Goal: Information Seeking & Learning: Compare options

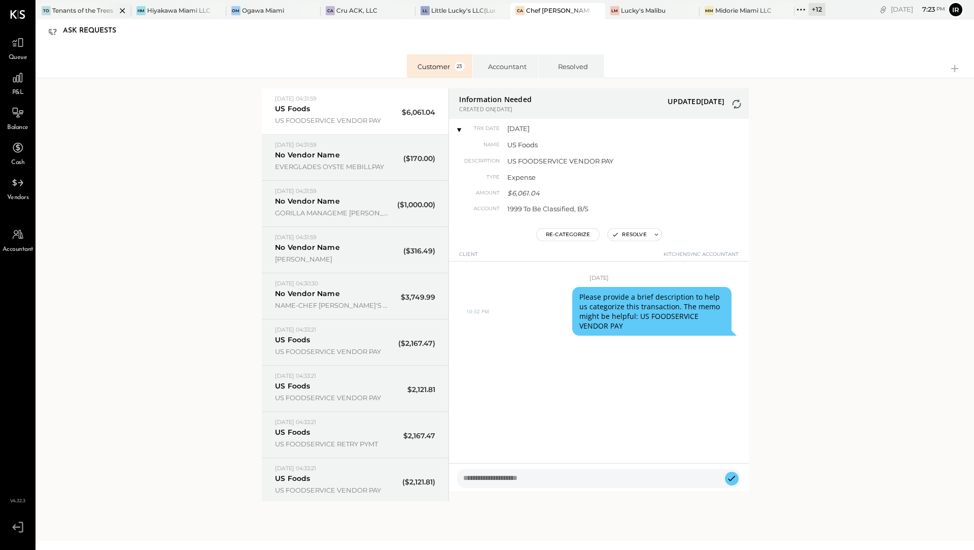
click at [105, 14] on div at bounding box center [114, 10] width 36 height 15
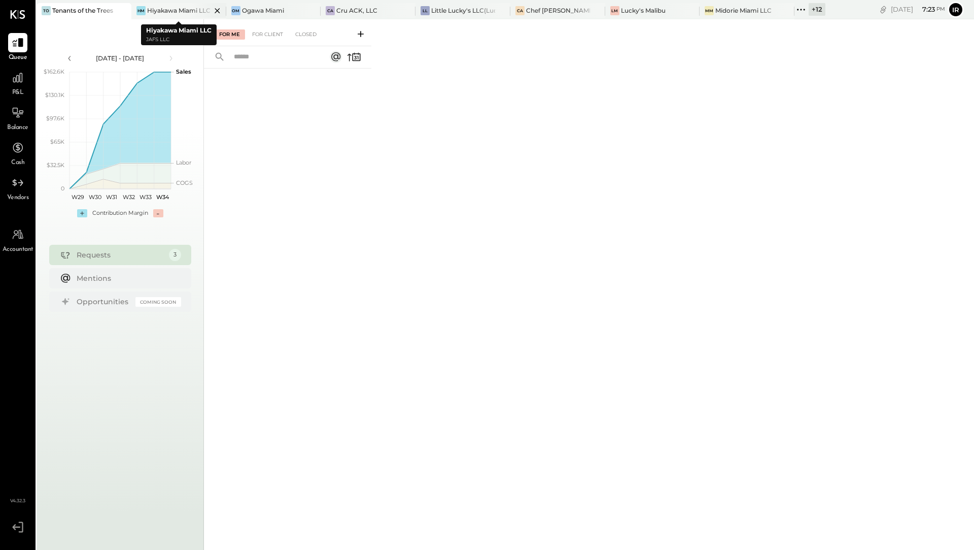
click at [184, 10] on div "Hiyakawa Miami LLC" at bounding box center [178, 10] width 63 height 9
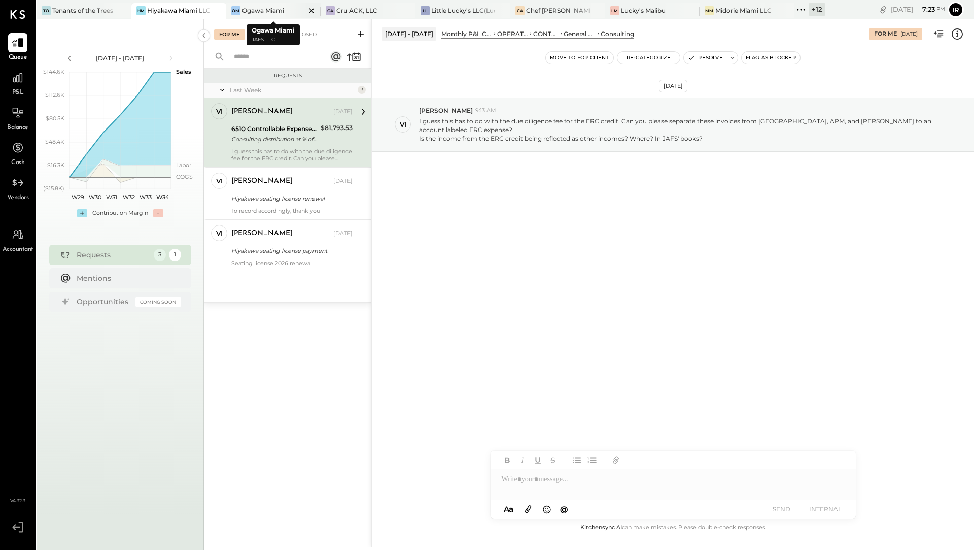
click at [257, 11] on div "Ogawa Miami" at bounding box center [263, 10] width 42 height 9
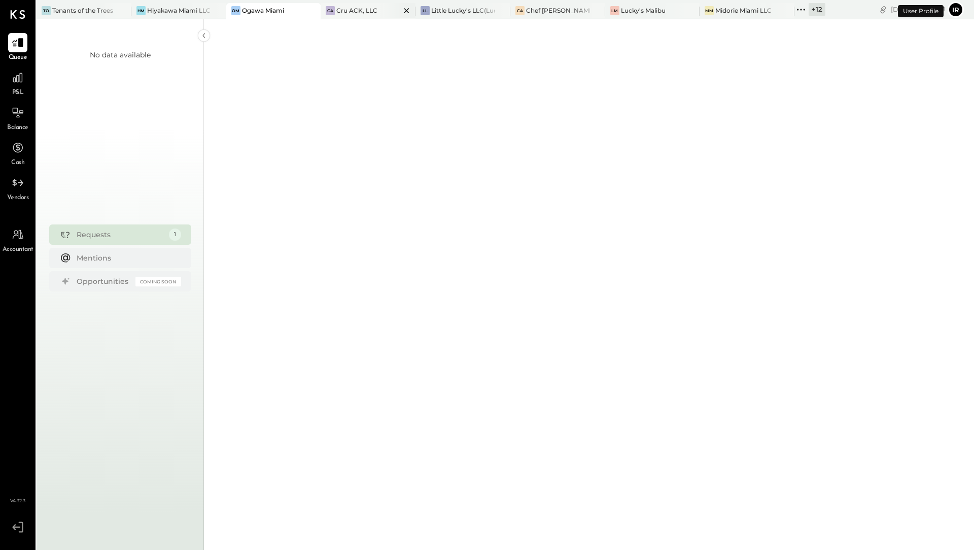
click at [353, 12] on div "Cru ACK, LLC" at bounding box center [356, 10] width 41 height 9
click at [444, 12] on div "Little Lucky's LLC(Lucky's Soho)" at bounding box center [463, 10] width 64 height 9
click at [537, 12] on div "Chef [PERSON_NAME]'s Vineyard Restaurant" at bounding box center [558, 10] width 64 height 9
click at [625, 15] on div "LM Lucky's Malibu" at bounding box center [652, 11] width 95 height 16
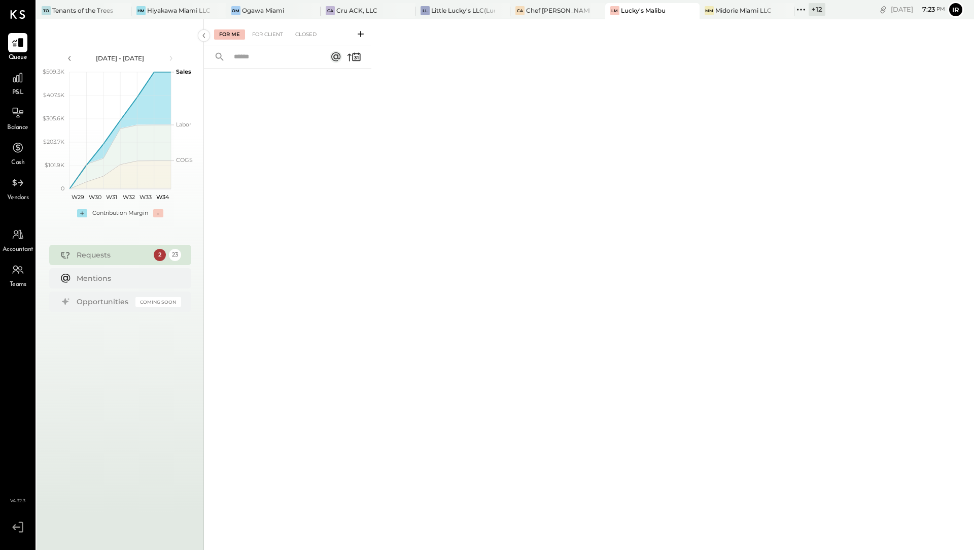
click at [815, 12] on div "+ 12" at bounding box center [817, 9] width 17 height 13
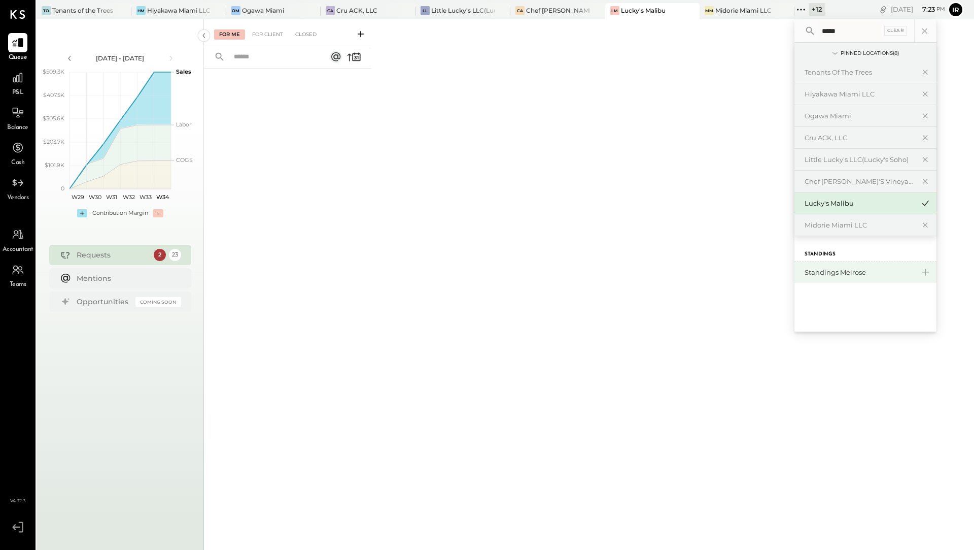
type input "*****"
click at [847, 268] on div "Standings Melrose" at bounding box center [860, 272] width 110 height 10
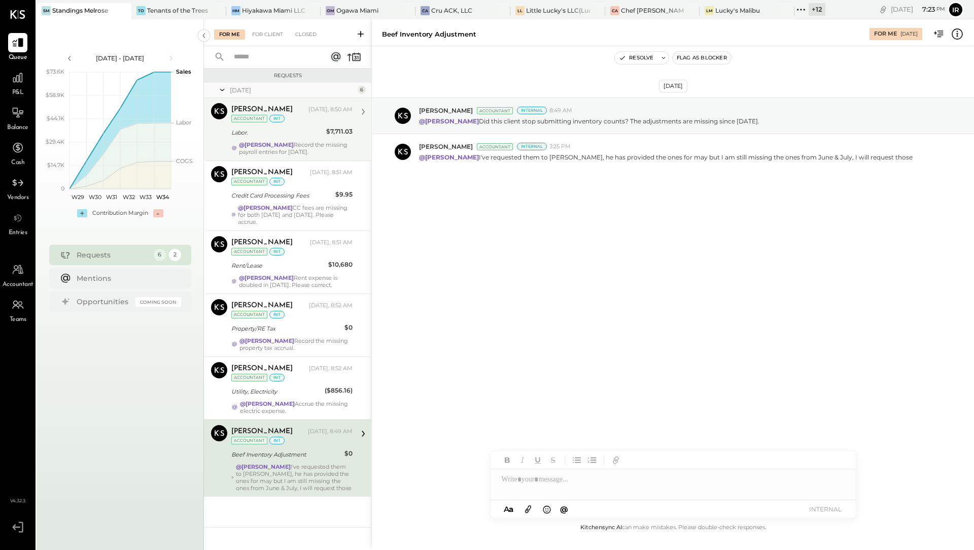
click at [250, 142] on strong "@[PERSON_NAME]" at bounding box center [266, 144] width 55 height 7
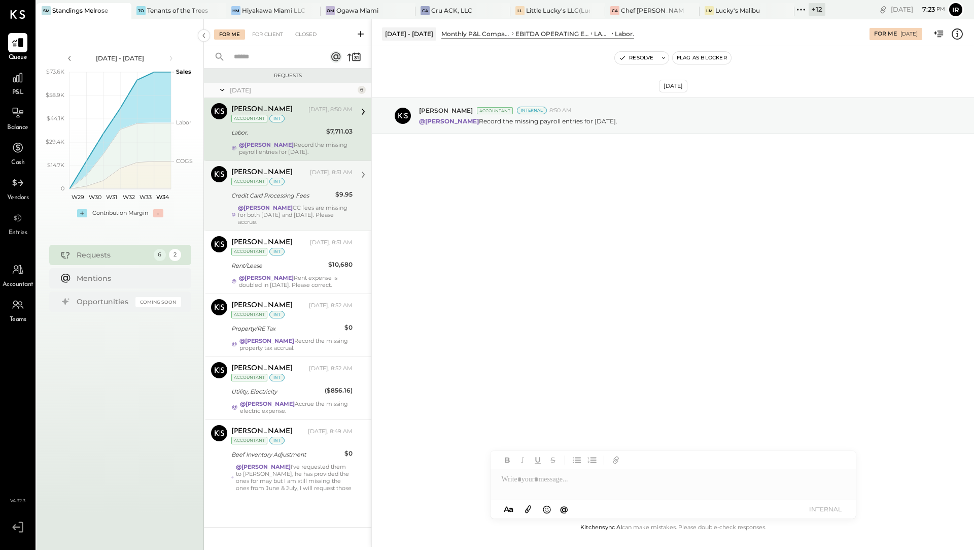
click at [245, 207] on strong "@[PERSON_NAME]" at bounding box center [265, 207] width 55 height 7
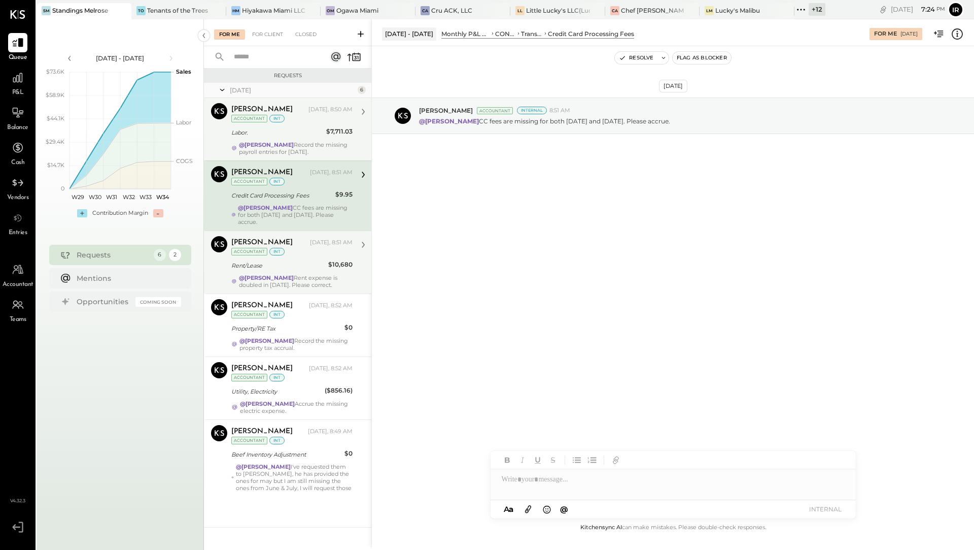
click at [251, 249] on div "[PERSON_NAME] [DATE], 8:51 AM Accountant int Rent/Lease $10,680 @[PERSON_NAME] …" at bounding box center [291, 262] width 121 height 52
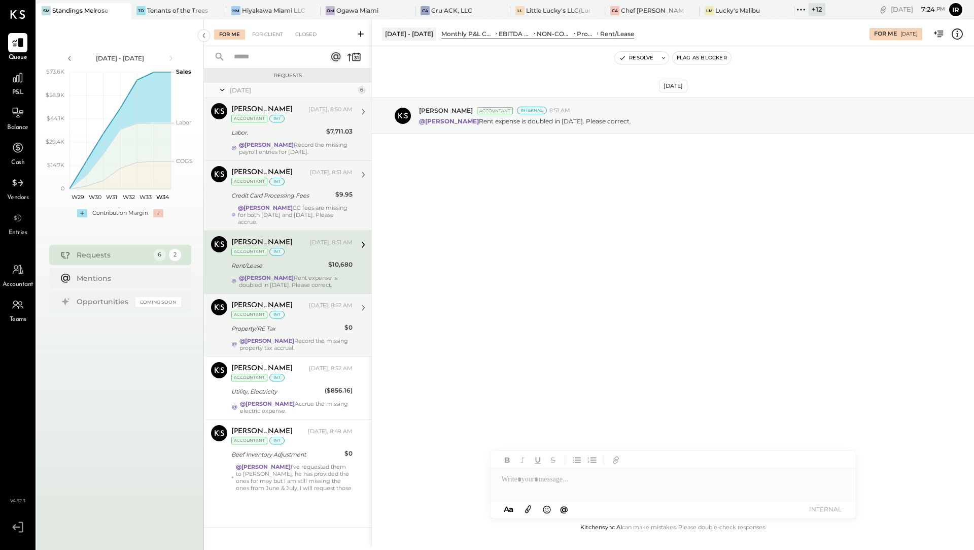
click at [251, 311] on div "Accountant" at bounding box center [249, 315] width 36 height 8
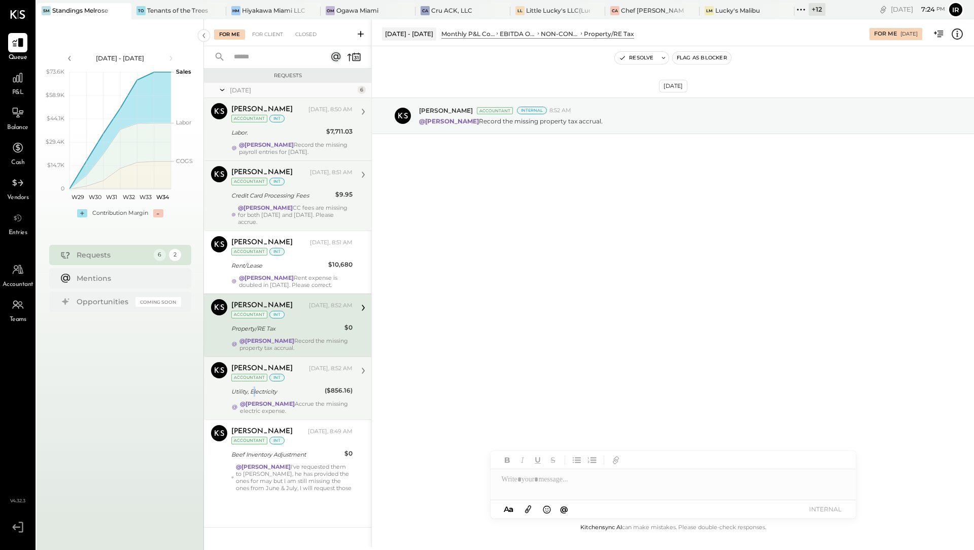
click at [254, 386] on div "Utility, Electricity" at bounding box center [276, 391] width 90 height 10
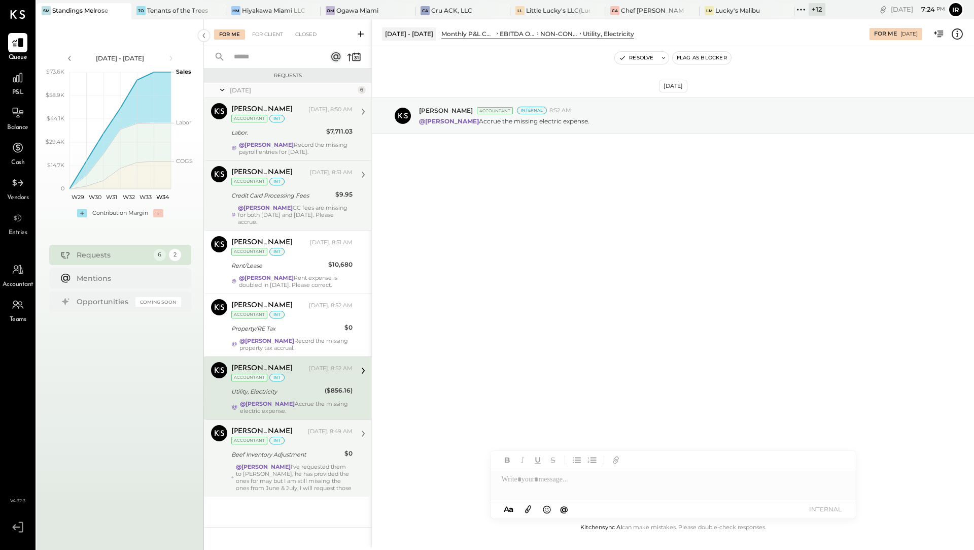
click at [256, 436] on div "Accountant" at bounding box center [249, 440] width 36 height 8
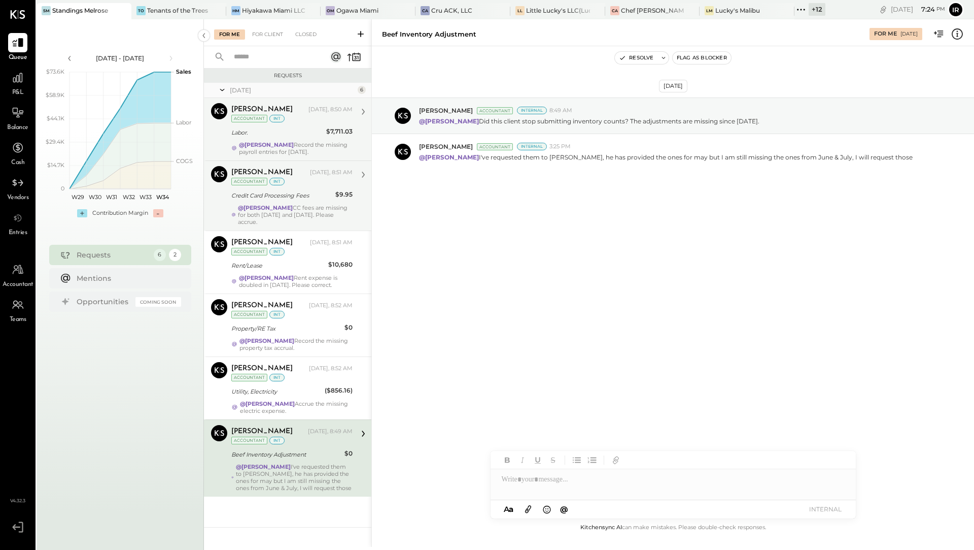
click at [226, 138] on div "[PERSON_NAME] Accountant [PERSON_NAME] [DATE], 8:50 AM Accountant int Labor. $7…" at bounding box center [287, 129] width 167 height 62
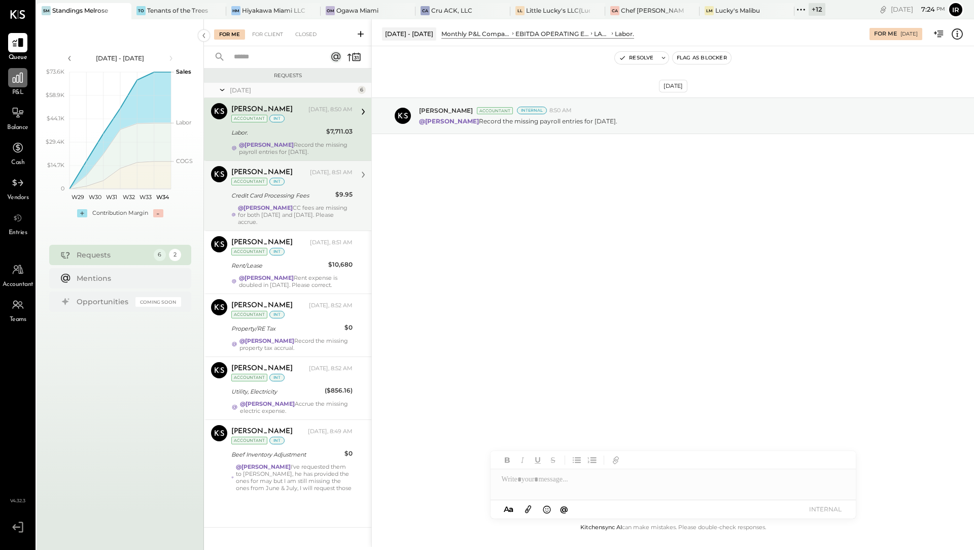
click at [18, 86] on div at bounding box center [17, 77] width 19 height 19
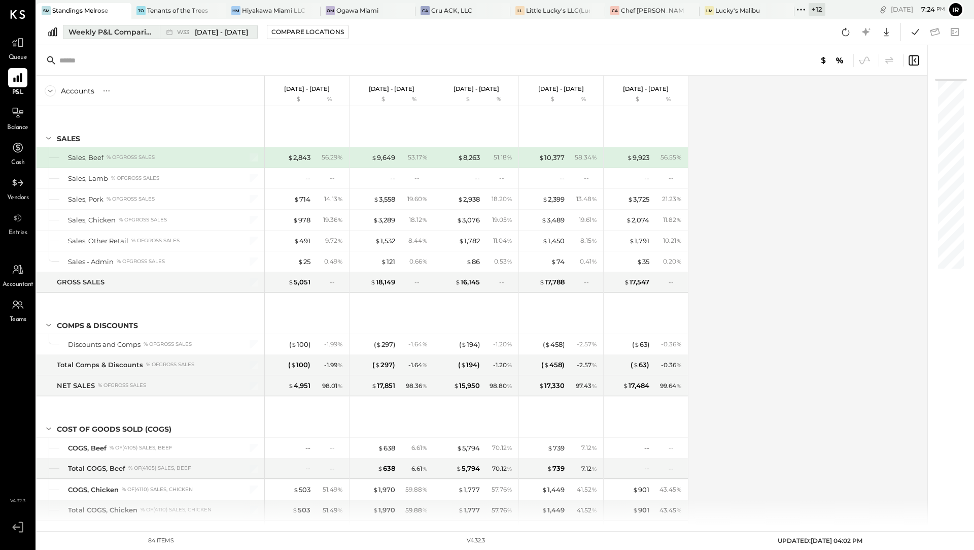
click at [82, 27] on div "Weekly P&L Comparison" at bounding box center [111, 32] width 85 height 10
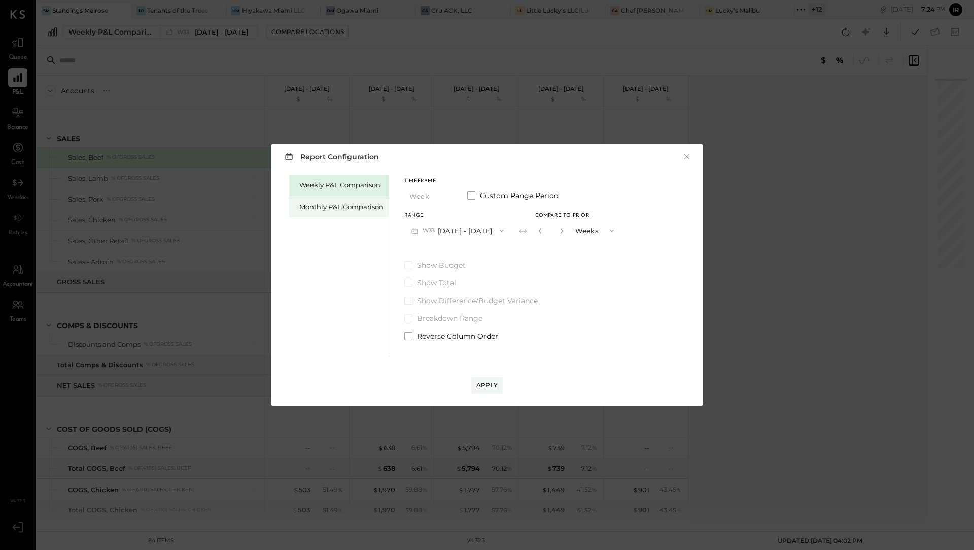
click at [309, 206] on div "Monthly P&L Comparison" at bounding box center [341, 207] width 84 height 10
click at [479, 230] on button "M08 [DATE] - [DATE]" at bounding box center [457, 230] width 107 height 19
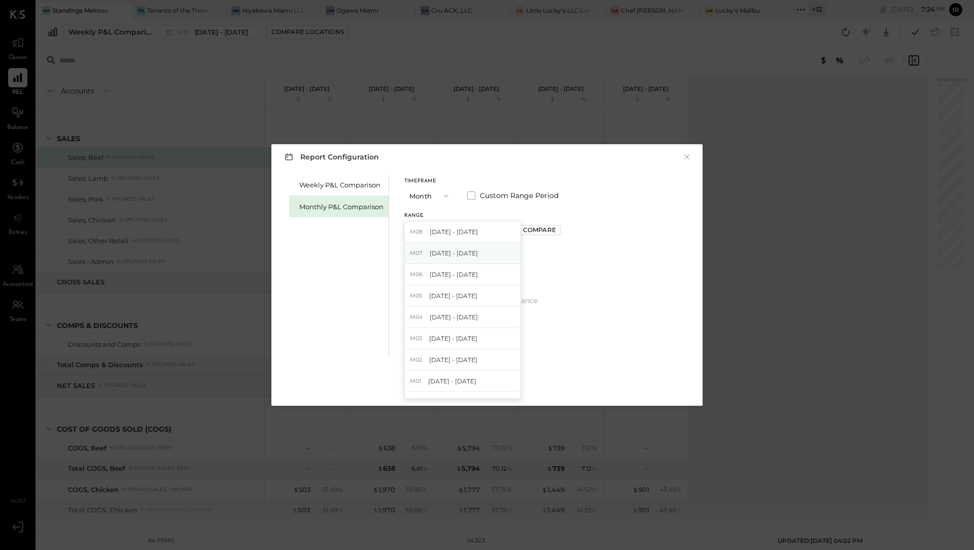
click at [467, 252] on span "[DATE] - [DATE]" at bounding box center [454, 253] width 48 height 9
click at [525, 233] on div "Compare" at bounding box center [539, 229] width 33 height 9
click at [559, 230] on icon "button" at bounding box center [562, 230] width 6 height 6
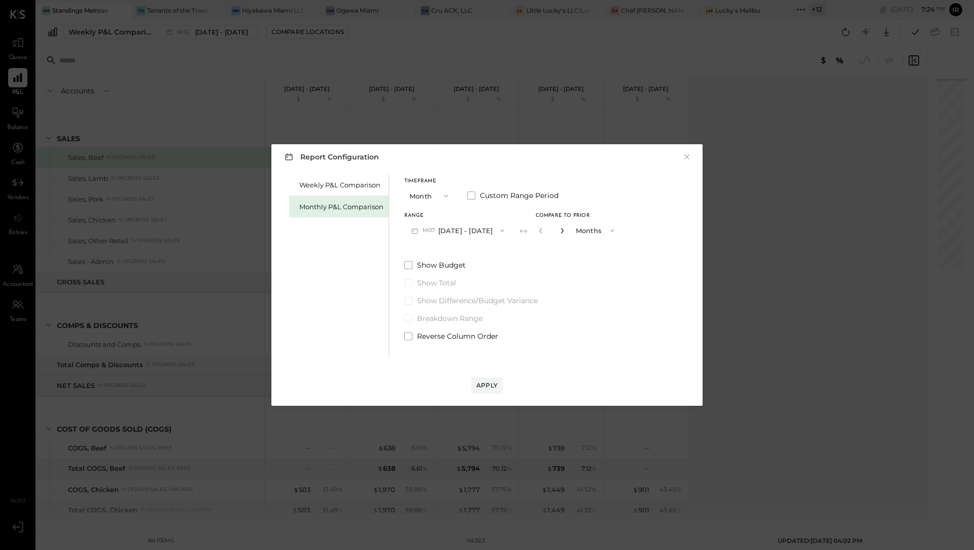
click at [559, 230] on icon "button" at bounding box center [562, 230] width 6 height 6
type input "*"
click at [484, 384] on div "Apply" at bounding box center [487, 385] width 21 height 9
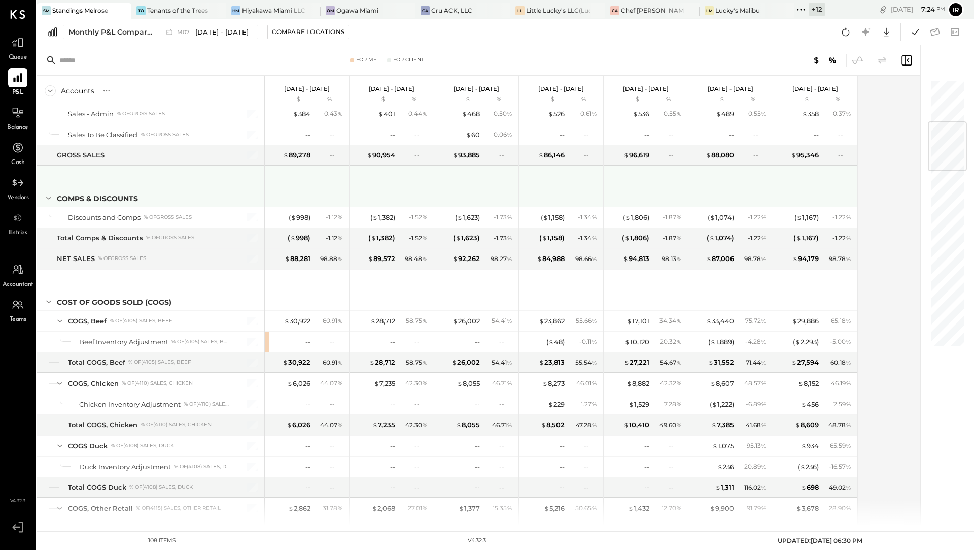
scroll to position [364, 0]
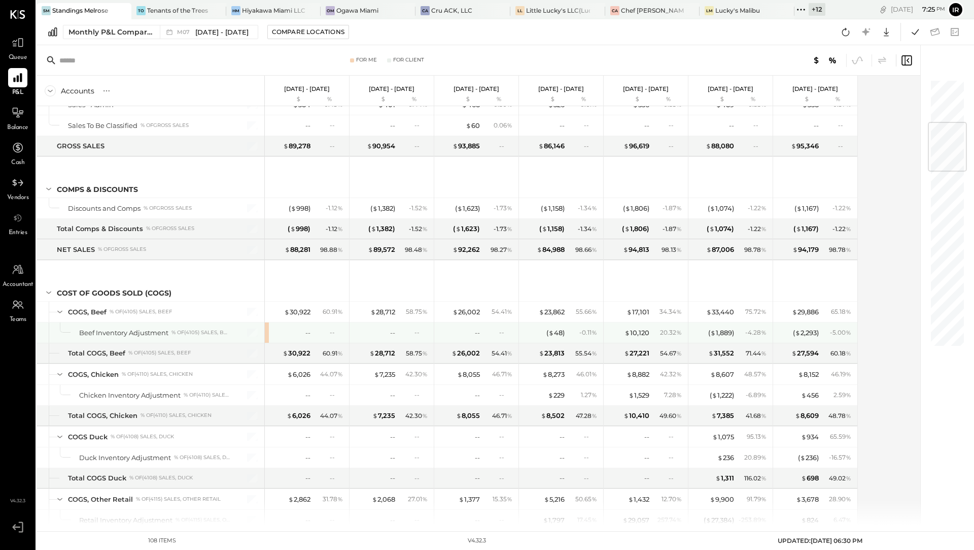
click at [266, 327] on div "-- --" at bounding box center [307, 332] width 84 height 20
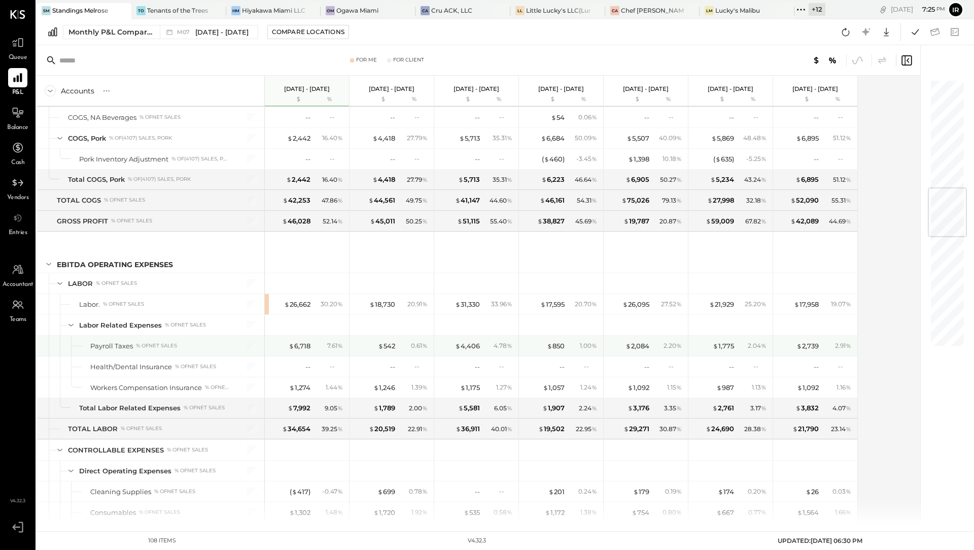
scroll to position [917, 0]
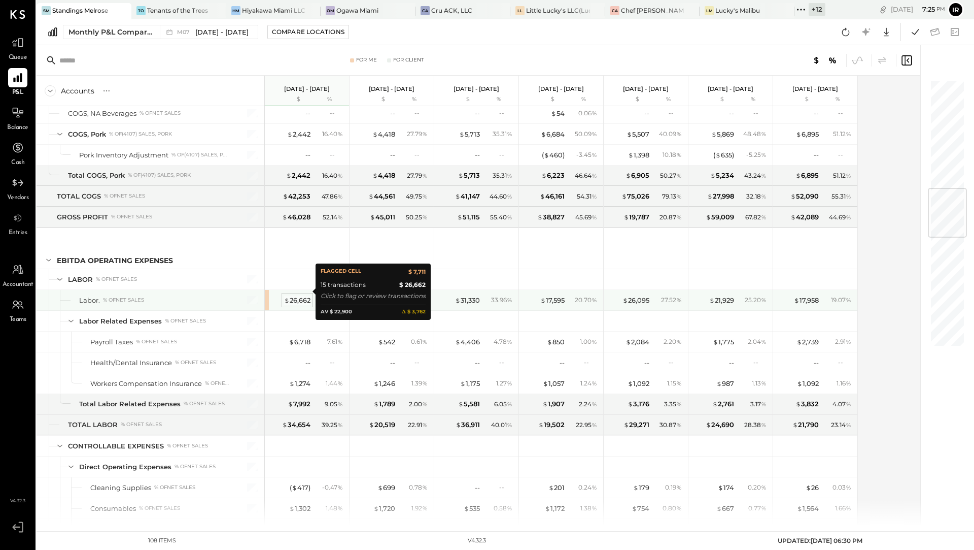
click at [304, 295] on div "$ 26,662" at bounding box center [297, 300] width 26 height 10
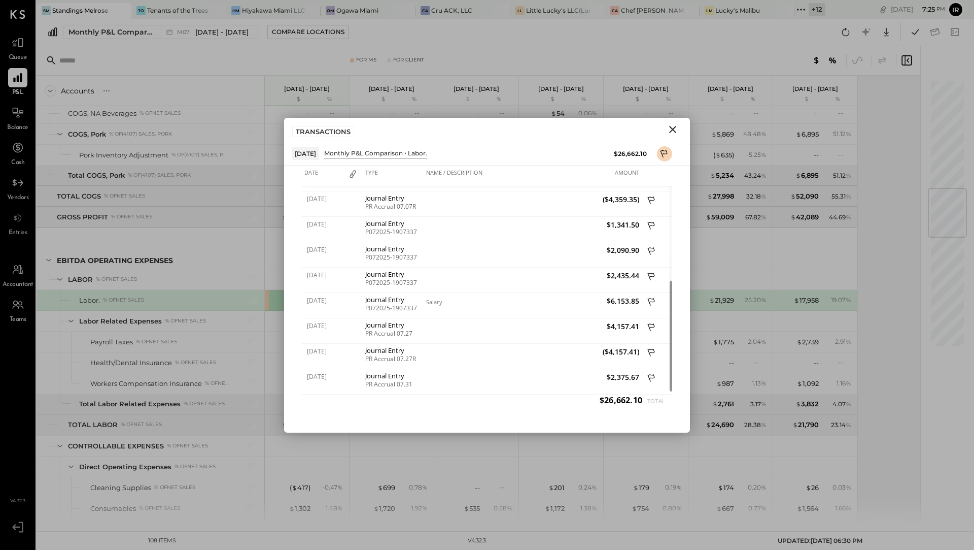
click at [673, 127] on icon "Close" at bounding box center [673, 129] width 12 height 12
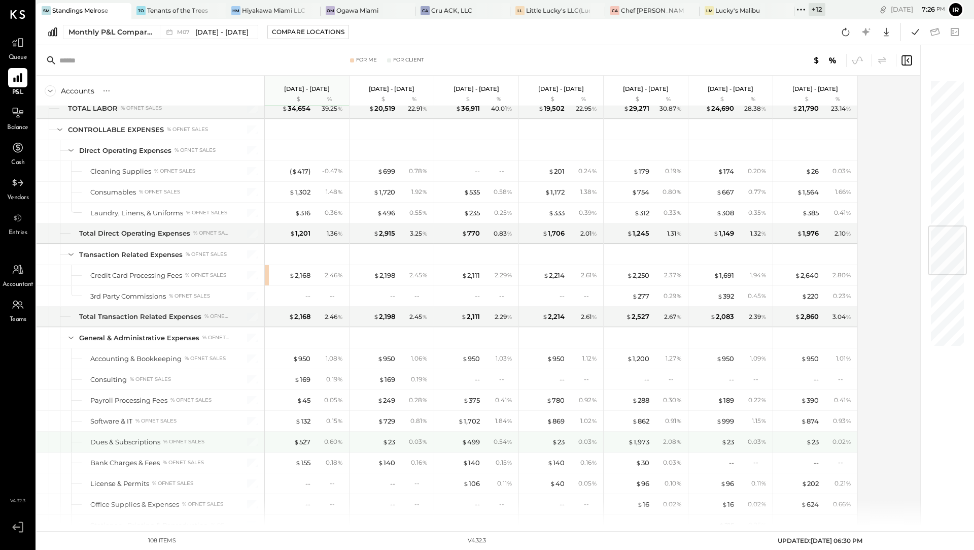
scroll to position [1240, 0]
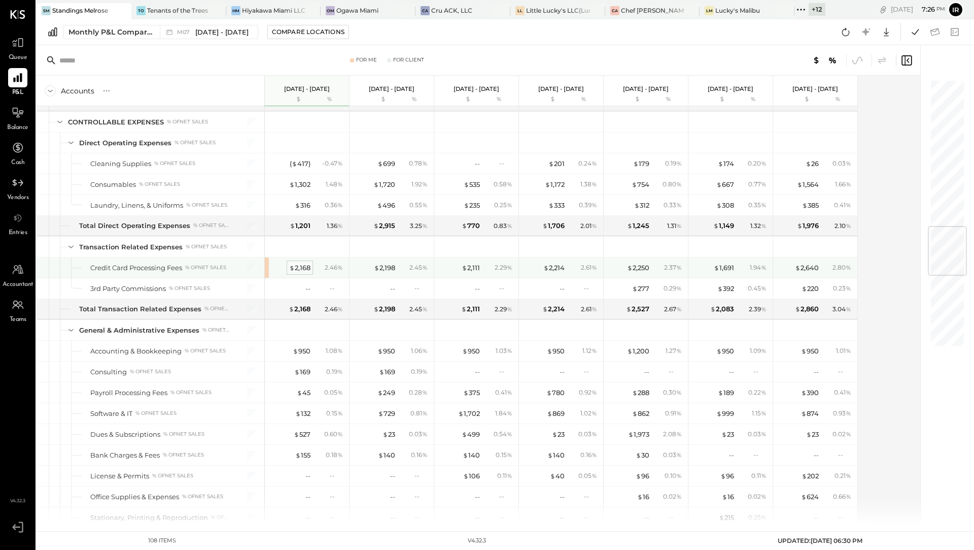
click at [302, 263] on div "$ 2,168" at bounding box center [299, 268] width 21 height 10
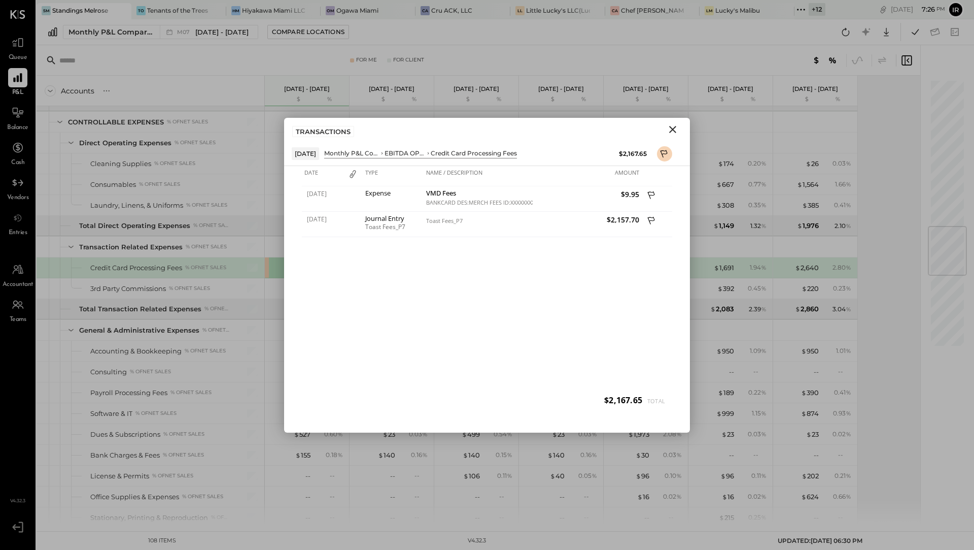
click at [671, 127] on icon "Close" at bounding box center [672, 129] width 7 height 7
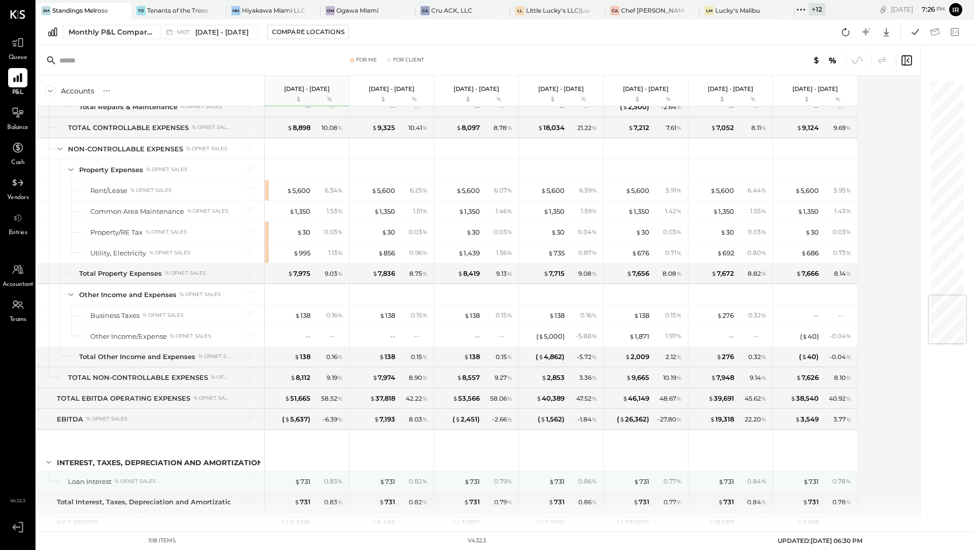
scroll to position [1833, 0]
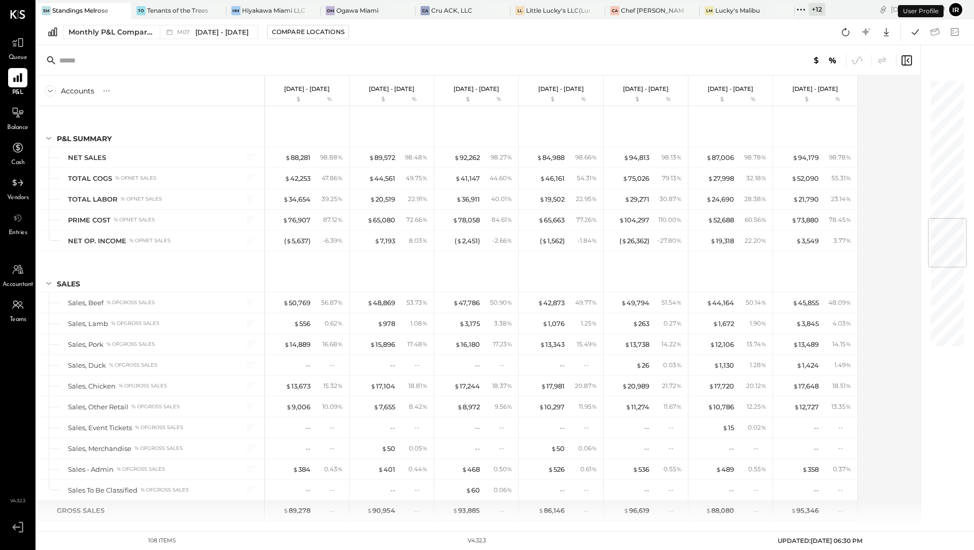
scroll to position [1171, 0]
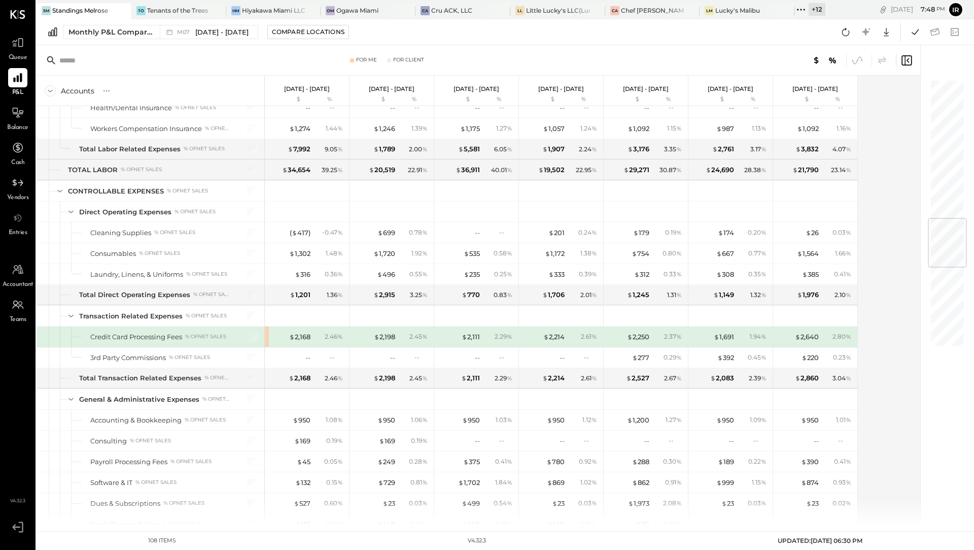
click at [816, 9] on div "+ 12" at bounding box center [817, 9] width 17 height 13
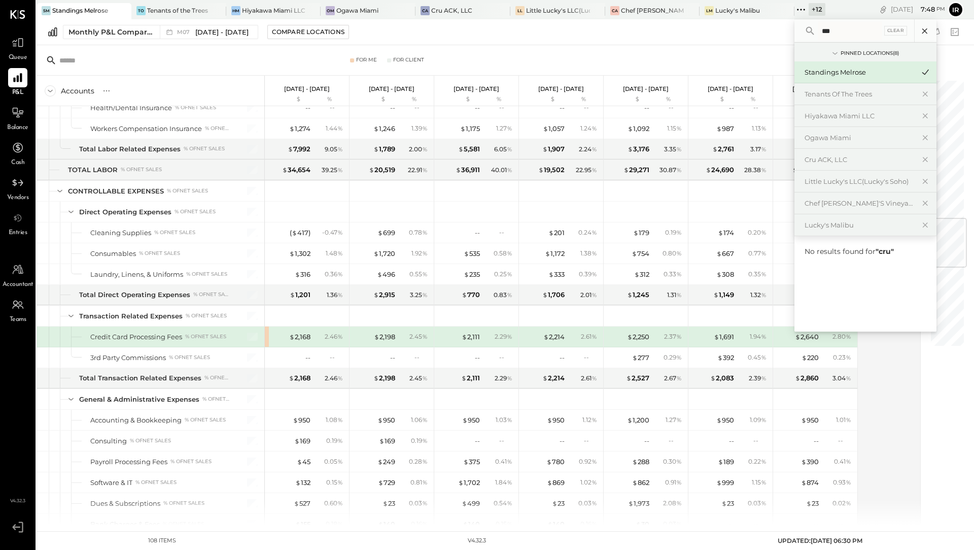
type input "***"
click at [924, 32] on icon at bounding box center [925, 30] width 13 height 13
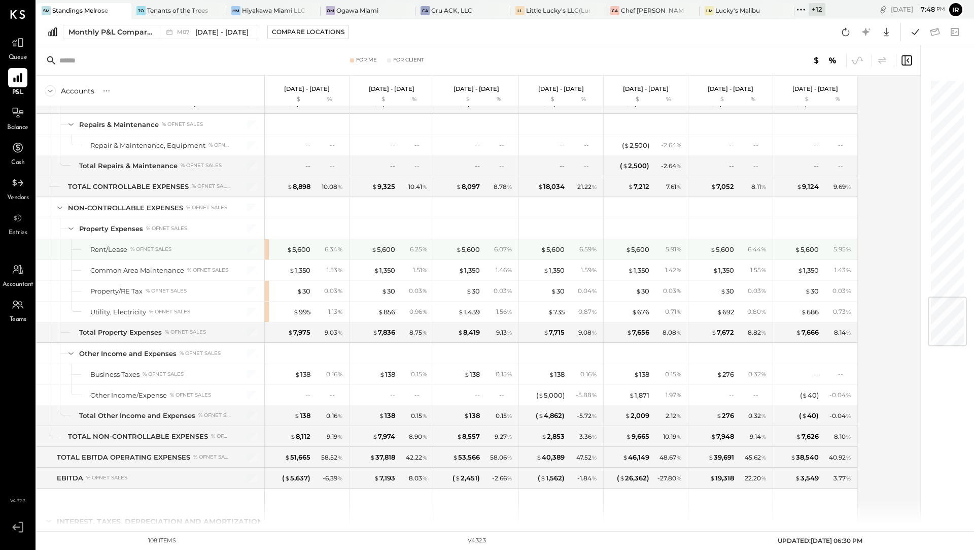
scroll to position [1833, 0]
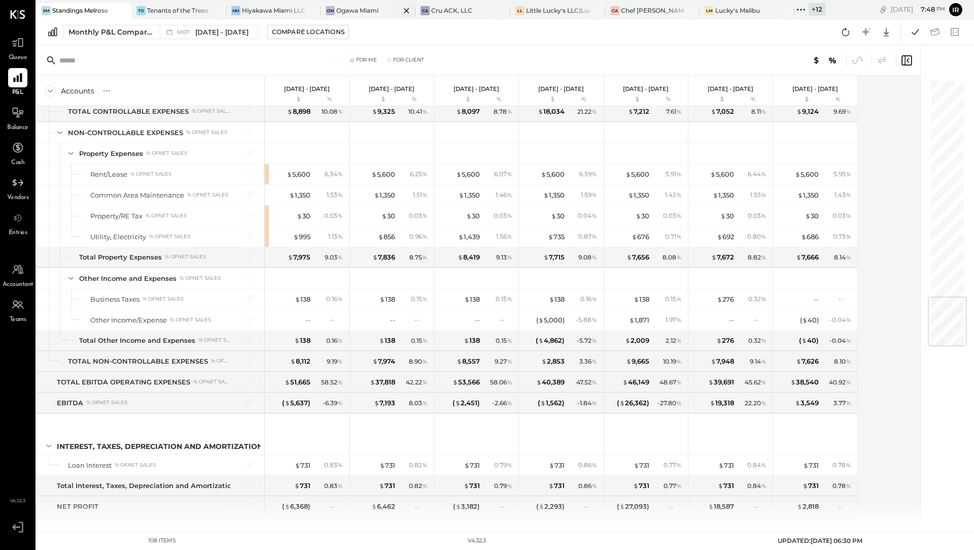
click at [375, 14] on div "Ogawa Miami" at bounding box center [357, 10] width 42 height 9
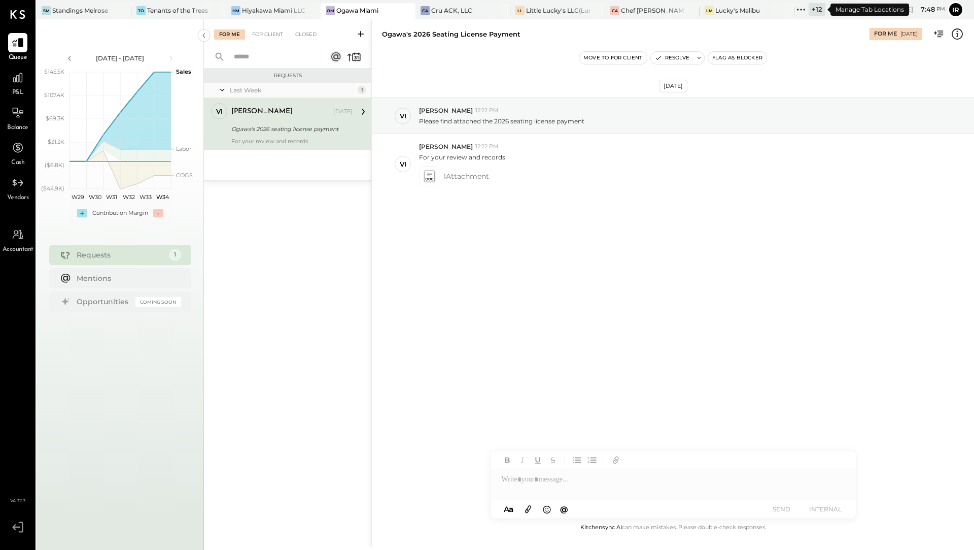
click at [818, 13] on div "+ 12" at bounding box center [817, 9] width 17 height 13
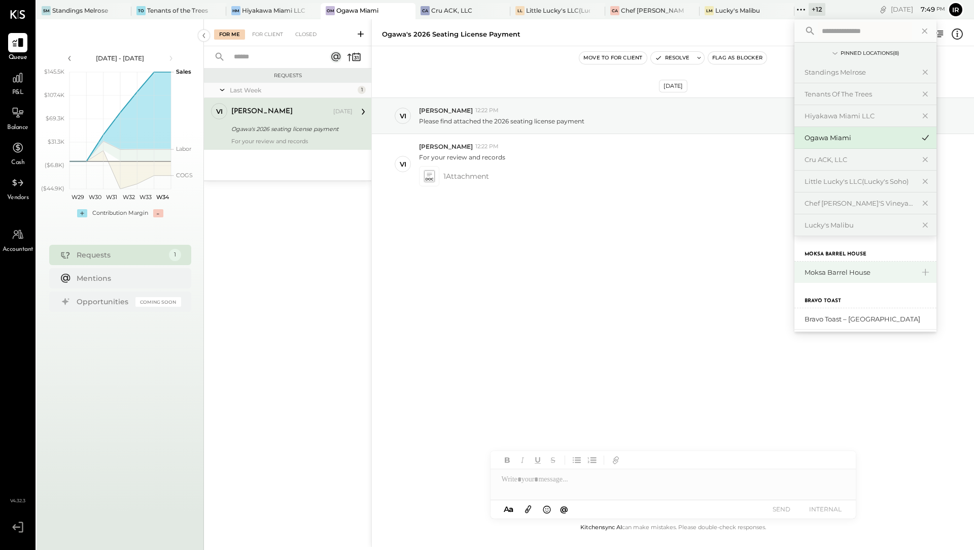
click at [847, 271] on div "Moksa Barrel House" at bounding box center [860, 272] width 110 height 10
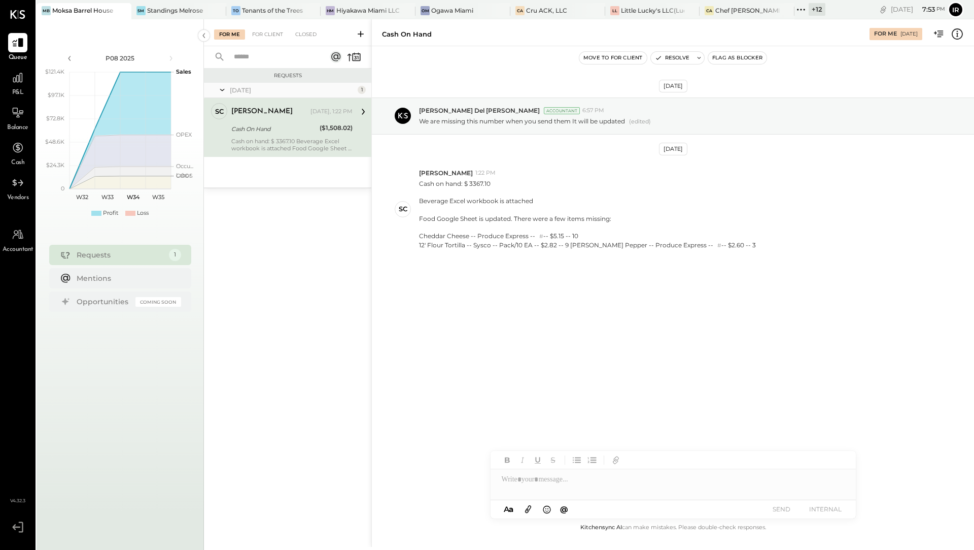
click at [338, 124] on div "($1,508.02)" at bounding box center [336, 128] width 33 height 10
click at [20, 85] on div at bounding box center [17, 77] width 19 height 19
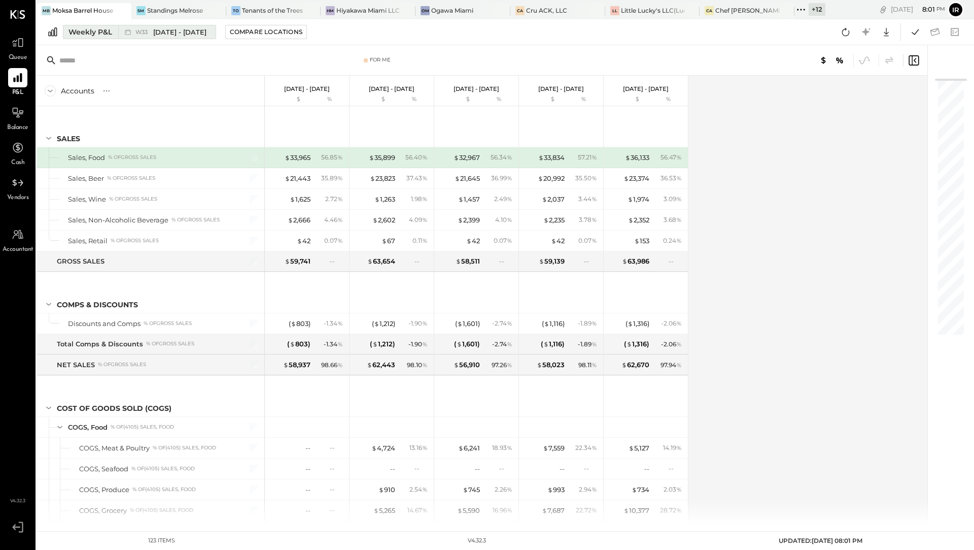
click at [86, 30] on div "Weekly P&L" at bounding box center [91, 32] width 44 height 10
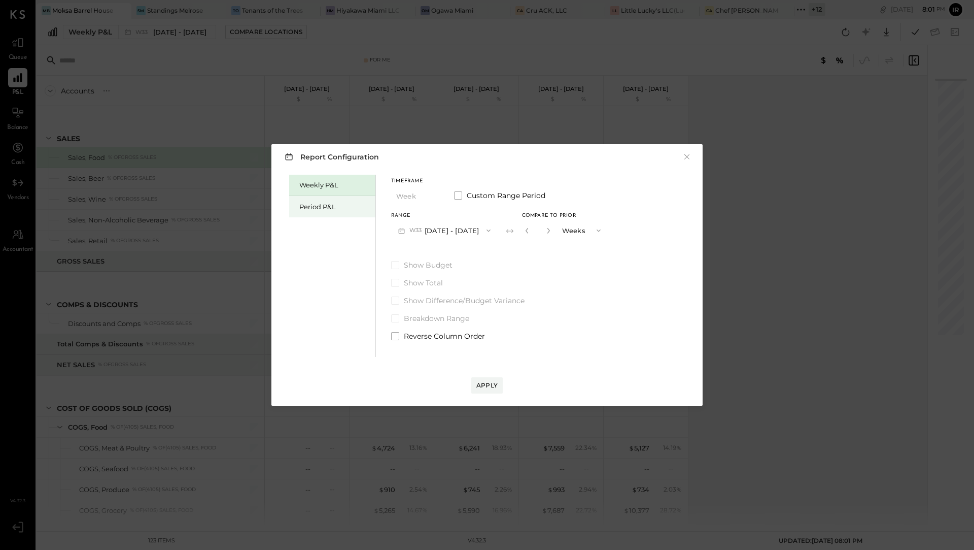
click at [328, 205] on div "Period P&L" at bounding box center [334, 207] width 71 height 10
click at [459, 234] on button "P08 Aug 4 - 31, 2025" at bounding box center [444, 230] width 106 height 19
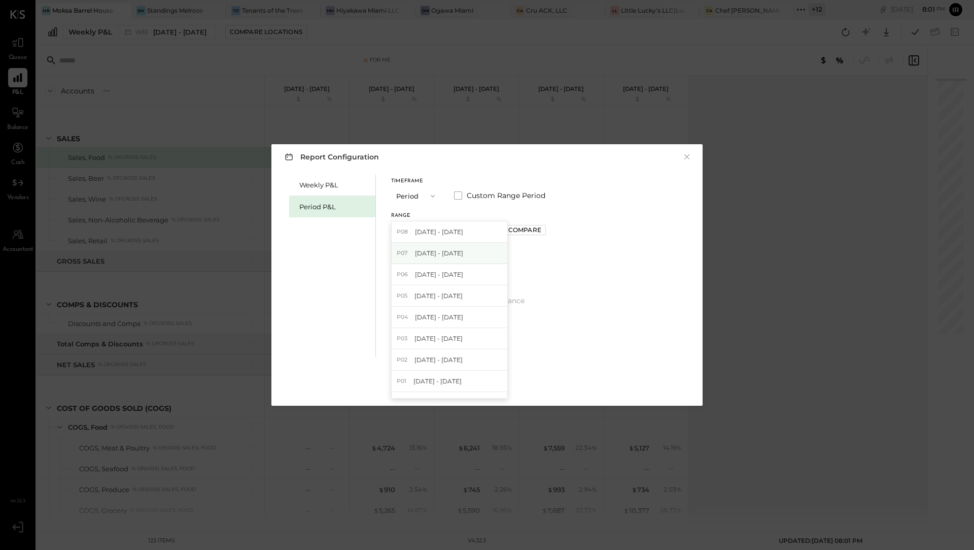
click at [462, 255] on span "Jun 30 - Aug 3, 2025" at bounding box center [439, 253] width 48 height 9
click at [542, 227] on div "Compare" at bounding box center [525, 229] width 33 height 9
click at [551, 230] on icon "button" at bounding box center [548, 230] width 6 height 6
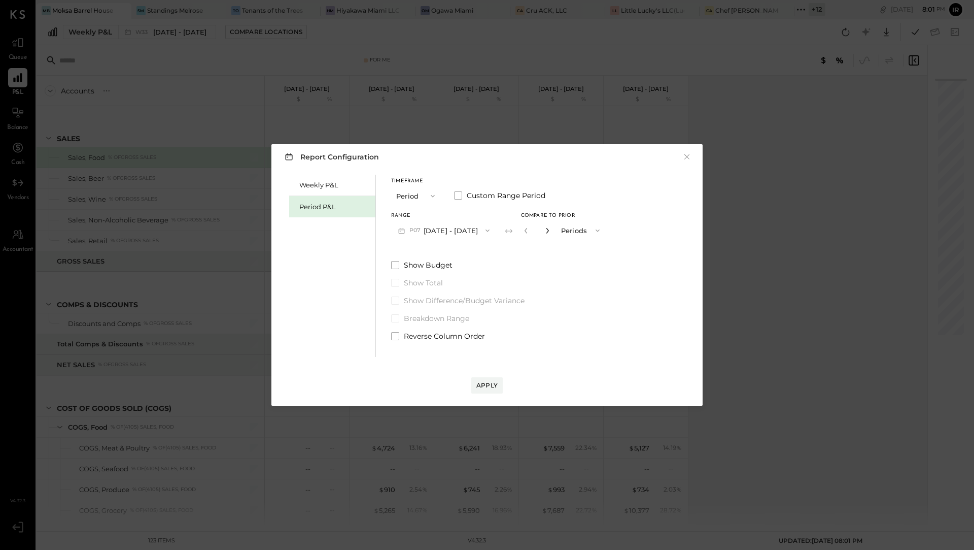
click at [551, 230] on icon "button" at bounding box center [548, 230] width 6 height 6
type input "*"
click at [485, 389] on div "Apply" at bounding box center [487, 385] width 21 height 9
